Goal: Complete application form

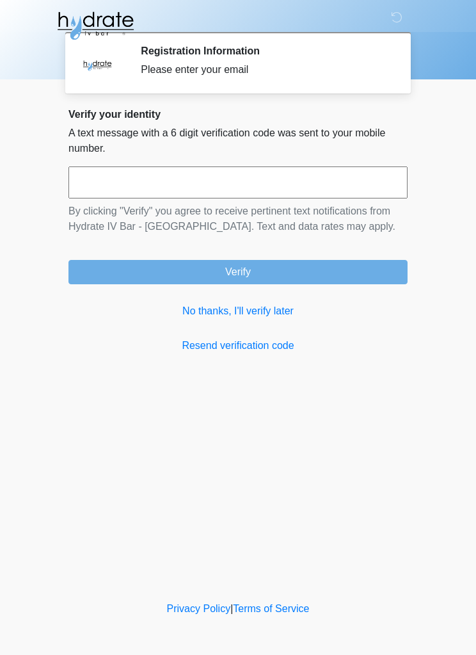
scroll to position [1, 0]
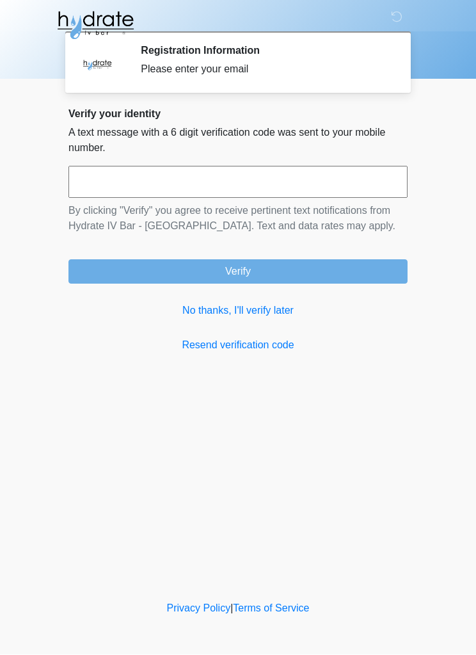
click at [287, 317] on link "No thanks, I'll verify later" at bounding box center [237, 310] width 339 height 15
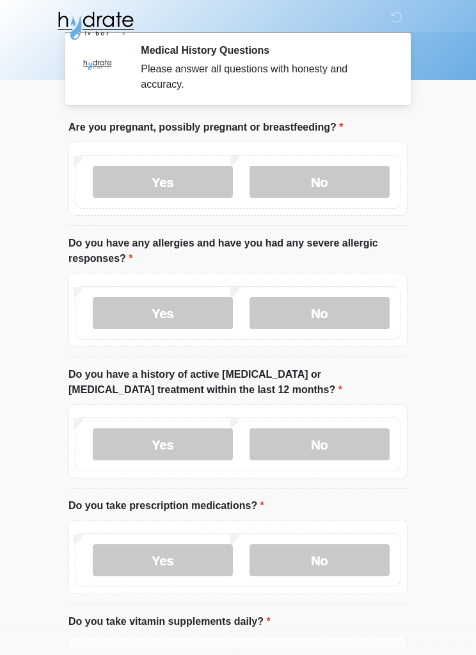
click at [333, 181] on label "No" at bounding box center [320, 182] width 140 height 32
click at [318, 310] on label "No" at bounding box center [320, 313] width 140 height 32
click at [177, 446] on label "Yes" at bounding box center [163, 444] width 140 height 32
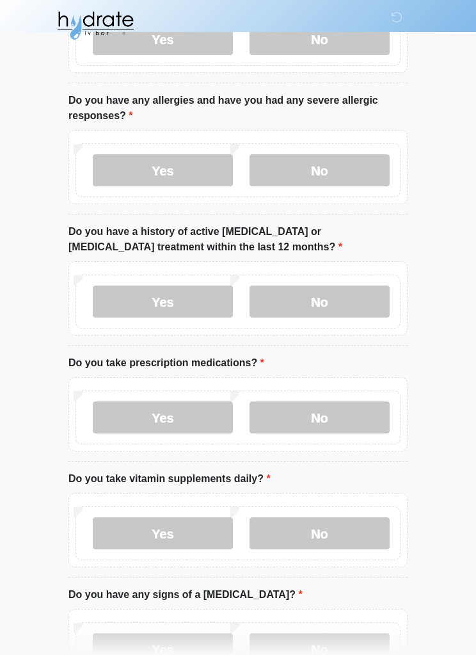
scroll to position [145, 0]
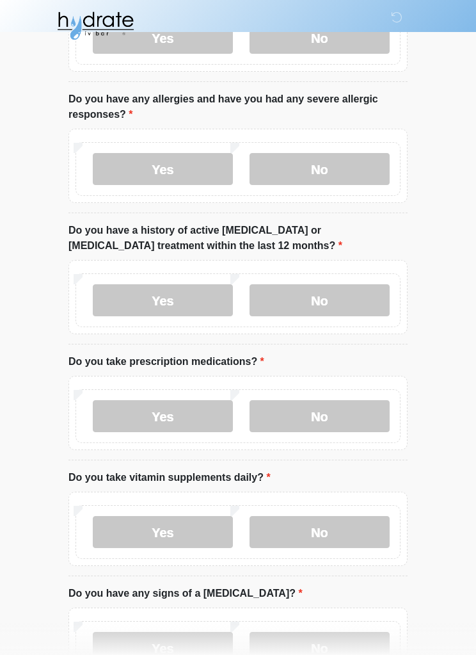
click at [174, 415] on label "Yes" at bounding box center [163, 416] width 140 height 32
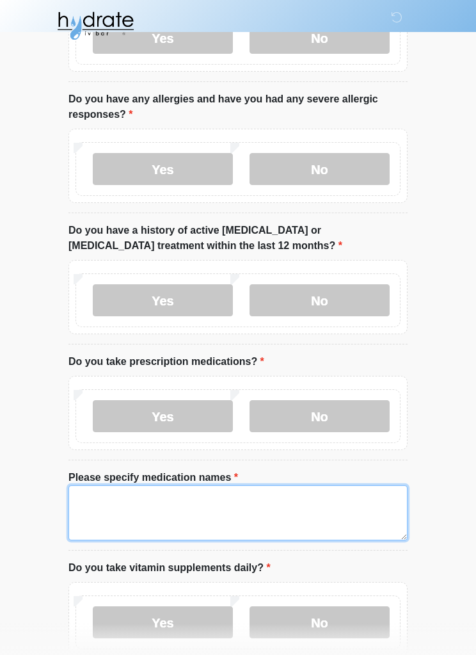
click at [102, 507] on textarea "Please specify medication names" at bounding box center [237, 512] width 339 height 55
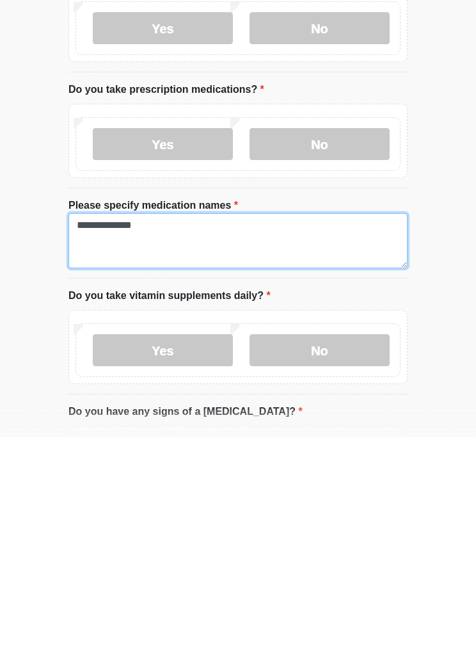
click at [101, 431] on textarea "**********" at bounding box center [237, 458] width 339 height 55
type textarea "*******"
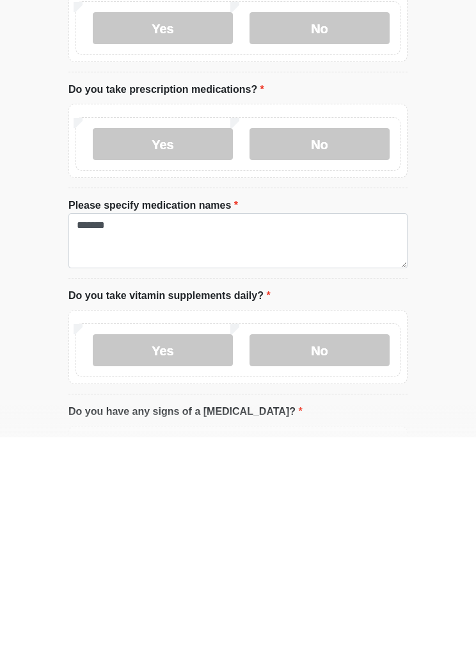
click at [186, 552] on label "Yes" at bounding box center [163, 568] width 140 height 32
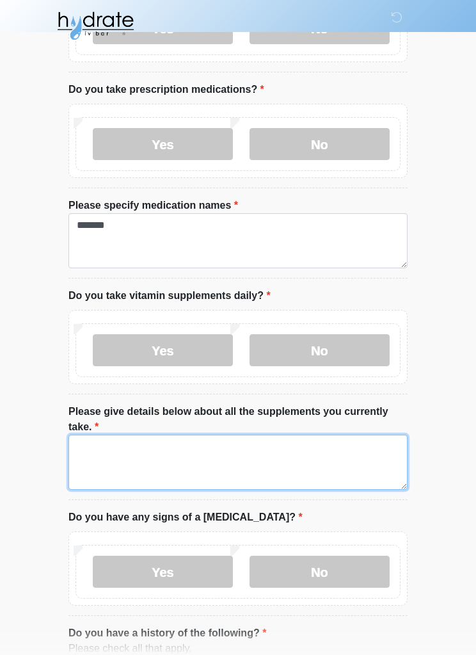
click at [104, 453] on textarea "Please give details below about all the supplements you currently take." at bounding box center [237, 461] width 339 height 55
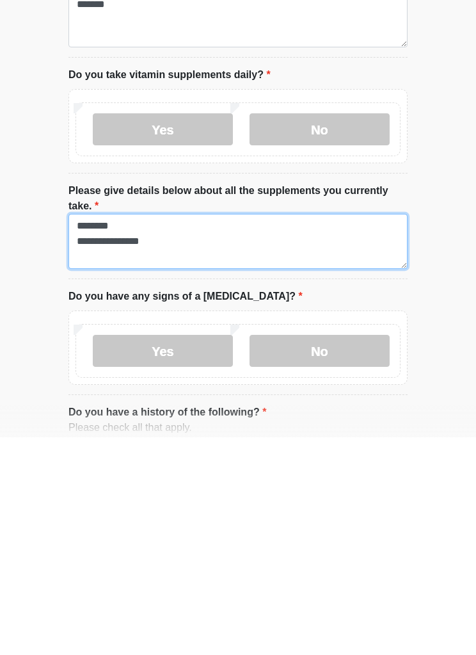
type textarea "**********"
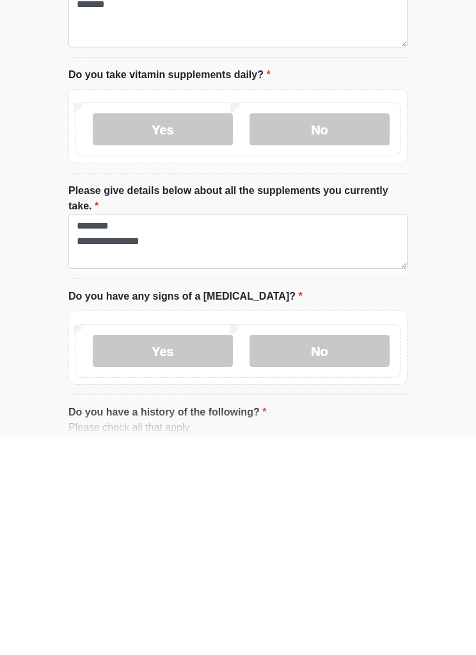
click at [308, 552] on label "No" at bounding box center [320, 568] width 140 height 32
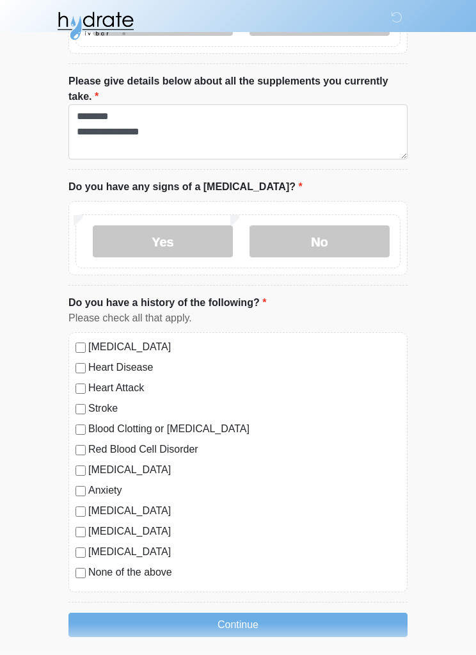
scroll to position [753, 0]
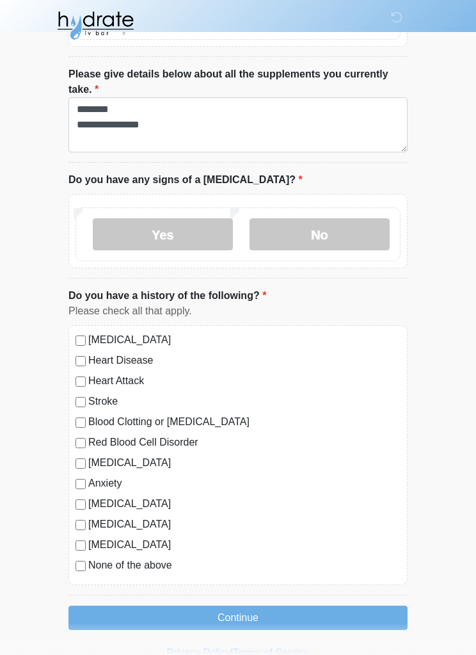
click at [255, 613] on button "Continue" at bounding box center [237, 618] width 339 height 24
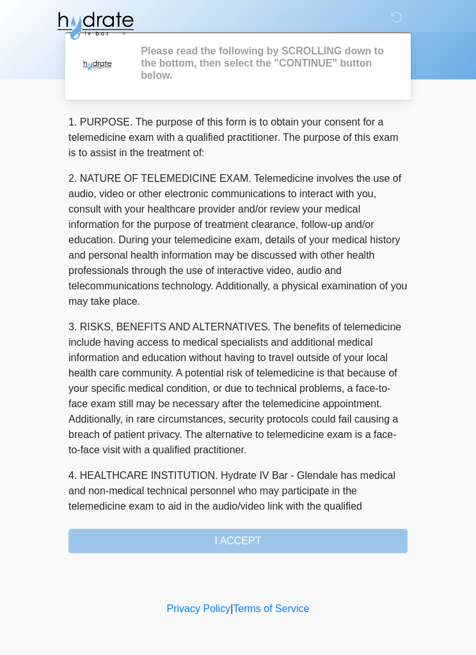
scroll to position [0, 0]
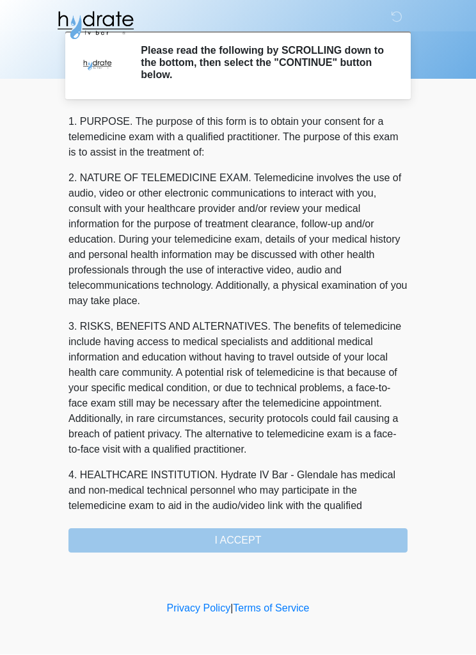
click at [240, 537] on div "1. PURPOSE. The purpose of this form is to obtain your consent for a telemedici…" at bounding box center [237, 334] width 339 height 438
click at [248, 541] on div "1. PURPOSE. The purpose of this form is to obtain your consent for a telemedici…" at bounding box center [237, 334] width 339 height 438
click at [246, 542] on div "1. PURPOSE. The purpose of this form is to obtain your consent for a telemedici…" at bounding box center [237, 334] width 339 height 438
click at [240, 529] on div "1. PURPOSE. The purpose of this form is to obtain your consent for a telemedici…" at bounding box center [237, 334] width 339 height 438
click at [234, 548] on div "1. PURPOSE. The purpose of this form is to obtain your consent for a telemedici…" at bounding box center [237, 334] width 339 height 438
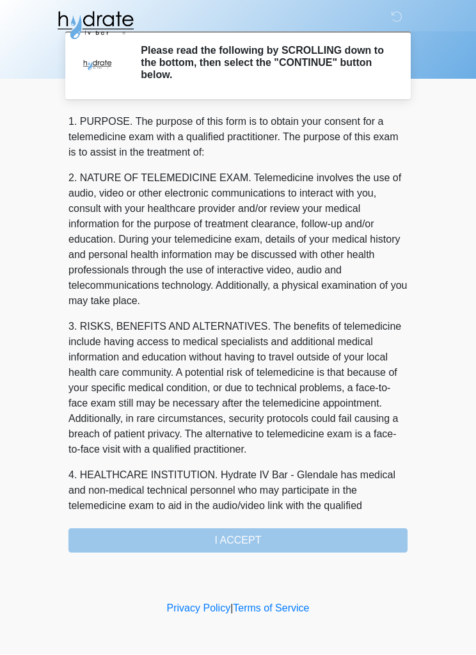
click at [255, 541] on div "1. PURPOSE. The purpose of this form is to obtain your consent for a telemedici…" at bounding box center [237, 334] width 339 height 438
click at [239, 538] on div "1. PURPOSE. The purpose of this form is to obtain your consent for a telemedici…" at bounding box center [237, 334] width 339 height 438
click at [239, 539] on div "1. PURPOSE. The purpose of this form is to obtain your consent for a telemedici…" at bounding box center [237, 334] width 339 height 438
click at [239, 538] on div "1. PURPOSE. The purpose of this form is to obtain your consent for a telemedici…" at bounding box center [237, 334] width 339 height 438
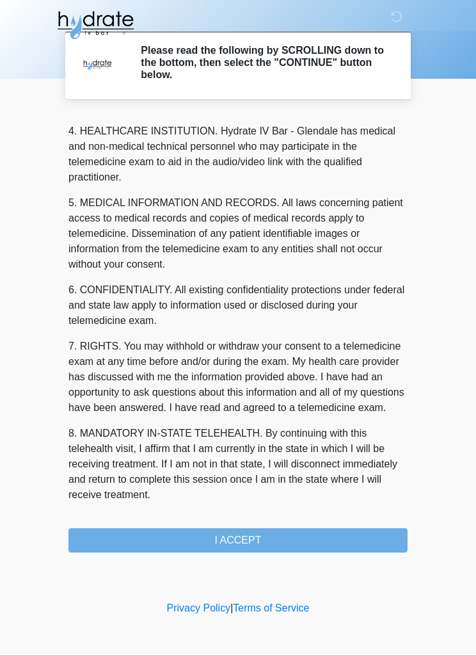
scroll to position [374, 0]
click at [244, 539] on button "I ACCEPT" at bounding box center [237, 540] width 339 height 24
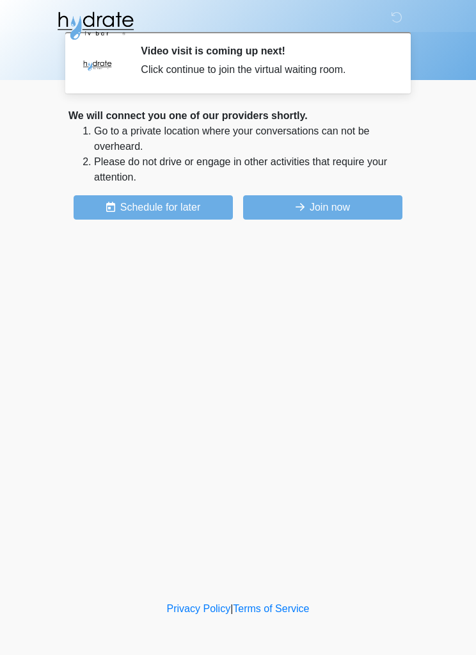
click at [370, 210] on button "Join now" at bounding box center [322, 207] width 159 height 24
